Goal: Find specific page/section: Find specific page/section

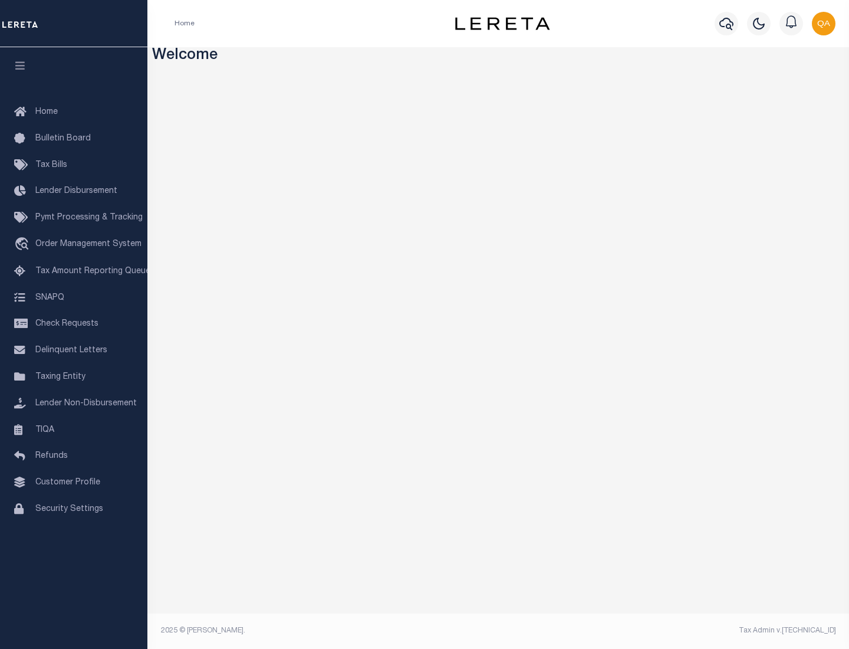
click at [74, 429] on link "TIQA" at bounding box center [73, 430] width 147 height 27
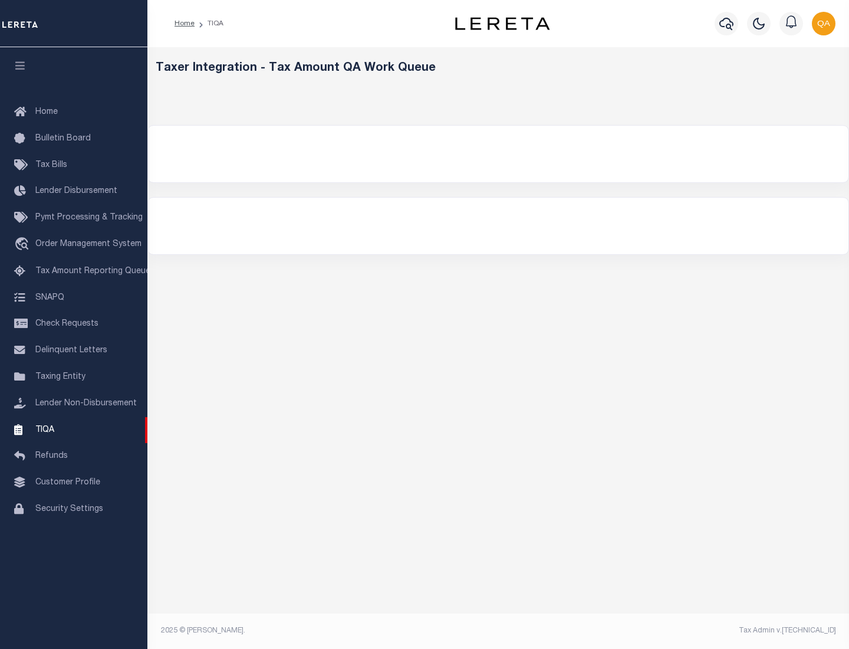
select select "200"
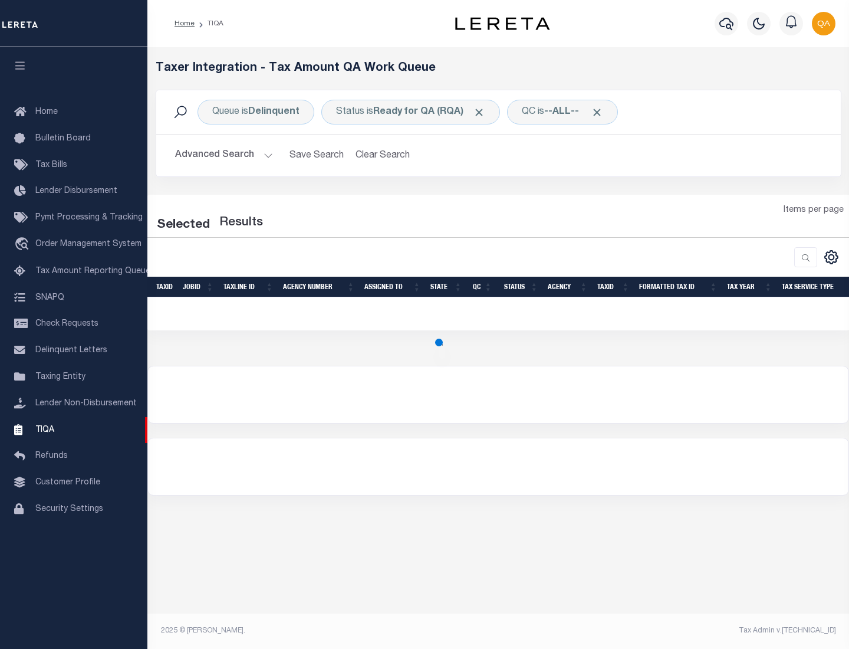
select select "200"
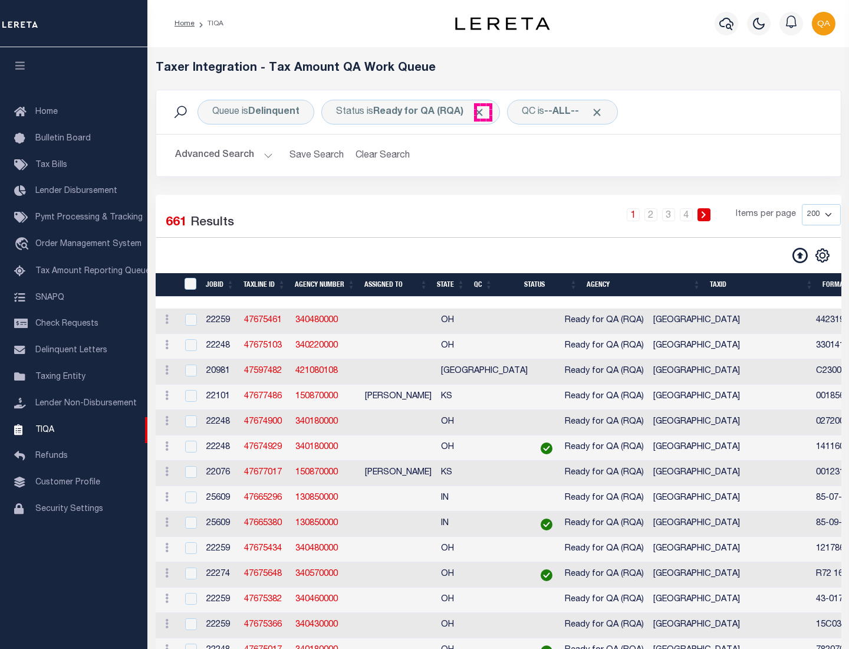
click at [483, 112] on span "Click to Remove" at bounding box center [479, 112] width 12 height 12
